Goal: Information Seeking & Learning: Learn about a topic

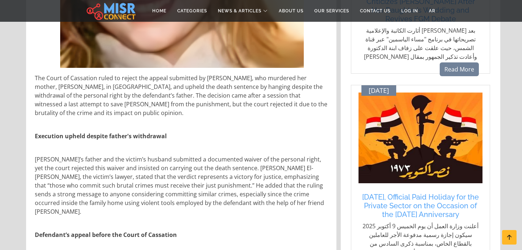
scroll to position [322, 0]
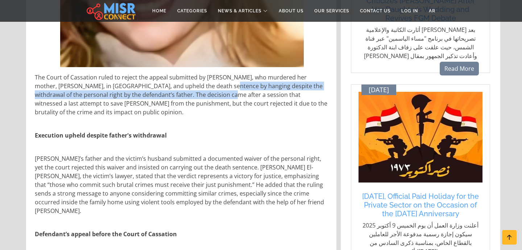
drag, startPoint x: 193, startPoint y: 73, endPoint x: 202, endPoint y: 80, distance: 12.2
click at [202, 80] on p "The Court of Cassation ruled to reject the appeal submitted by [PERSON_NAME], w…" at bounding box center [182, 95] width 294 height 44
click at [179, 87] on p "The Court of Cassation ruled to reject the appeal submitted by [PERSON_NAME], w…" at bounding box center [182, 95] width 294 height 44
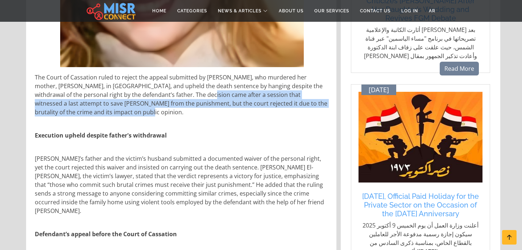
drag, startPoint x: 179, startPoint y: 87, endPoint x: 184, endPoint y: 104, distance: 18.0
click at [184, 104] on p "The Court of Cassation ruled to reject the appeal submitted by [PERSON_NAME], w…" at bounding box center [182, 95] width 294 height 44
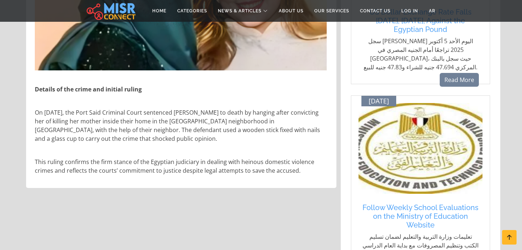
scroll to position [707, 0]
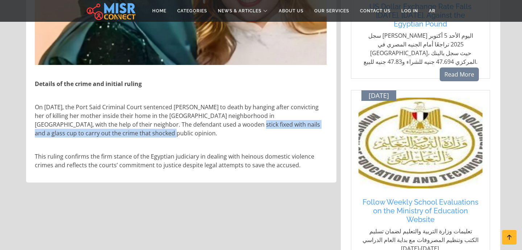
drag, startPoint x: 182, startPoint y: 104, endPoint x: 191, endPoint y: 115, distance: 14.2
click at [191, 115] on p "On [DATE], the Port Said Criminal Court sentenced [PERSON_NAME] to death by han…" at bounding box center [182, 120] width 294 height 35
drag, startPoint x: 169, startPoint y: 107, endPoint x: 166, endPoint y: 113, distance: 6.7
click at [166, 113] on p "On [DATE], the Port Said Criminal Court sentenced [PERSON_NAME] to death by han…" at bounding box center [182, 120] width 294 height 35
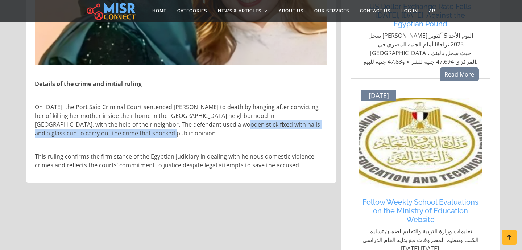
click at [166, 113] on p "On [DATE], the Port Said Criminal Court sentenced [PERSON_NAME] to death by han…" at bounding box center [182, 120] width 294 height 35
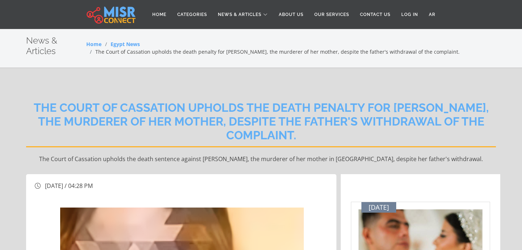
scroll to position [0, 0]
